Goal: Task Accomplishment & Management: Use online tool/utility

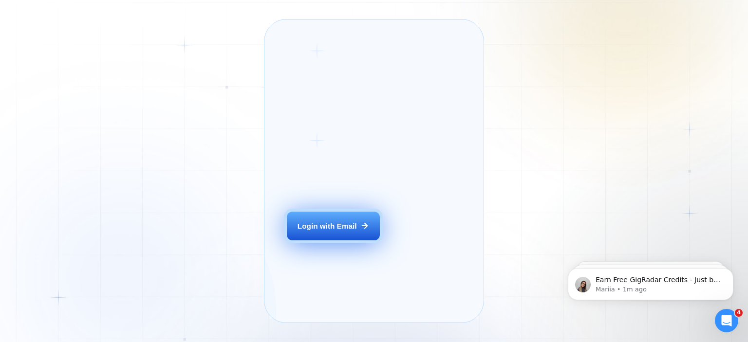
click at [331, 241] on button "Login with Email" at bounding box center [333, 226] width 93 height 29
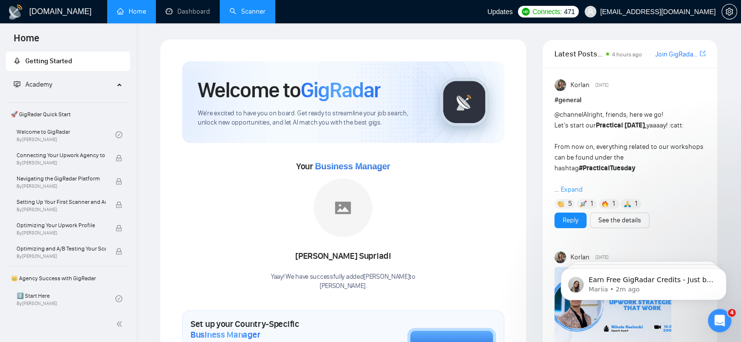
click at [246, 7] on link "Scanner" at bounding box center [247, 11] width 36 height 8
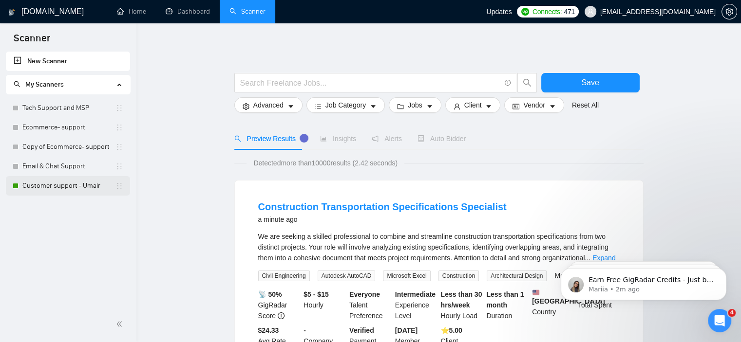
click at [66, 189] on link "Customer support - Umair" at bounding box center [68, 185] width 93 height 19
